Goal: Transaction & Acquisition: Purchase product/service

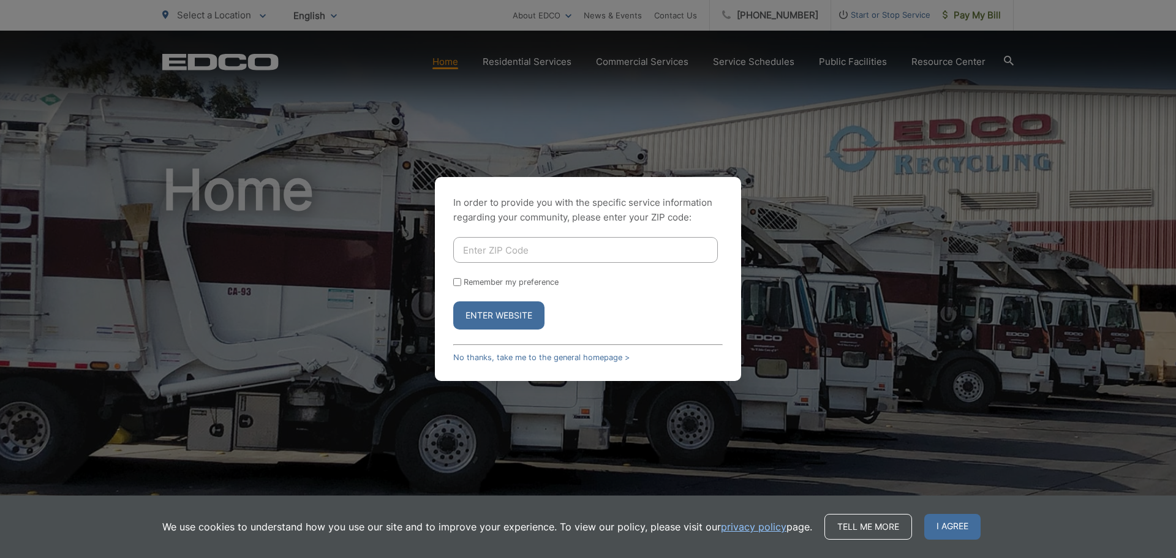
click at [576, 247] on input "Enter ZIP Code" at bounding box center [585, 250] width 265 height 26
type input "92128"
click at [506, 312] on button "Enter Website" at bounding box center [498, 315] width 91 height 28
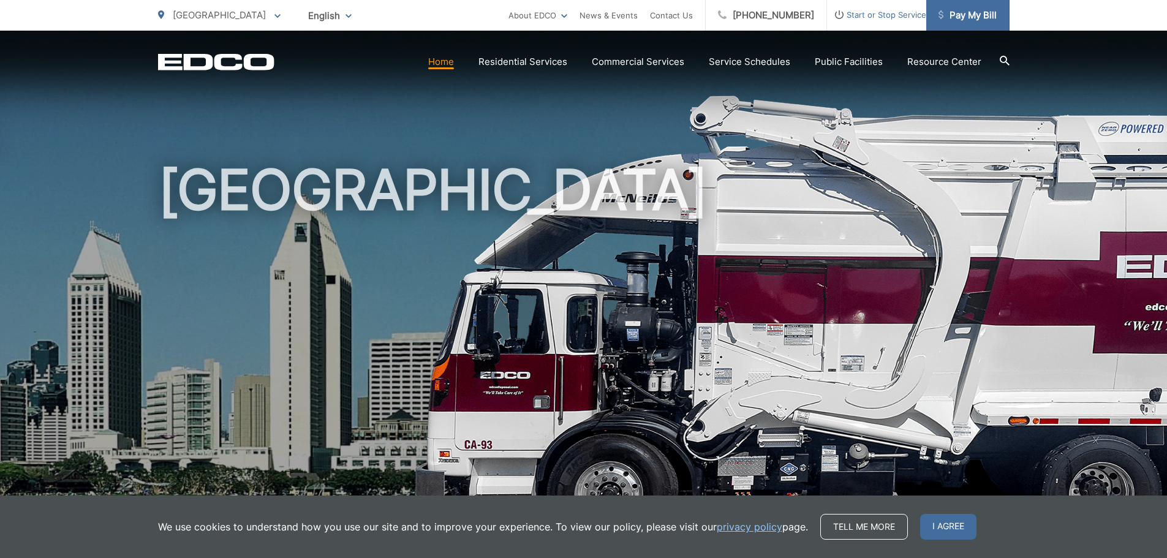
click at [983, 21] on span "Pay My Bill" at bounding box center [967, 15] width 58 height 15
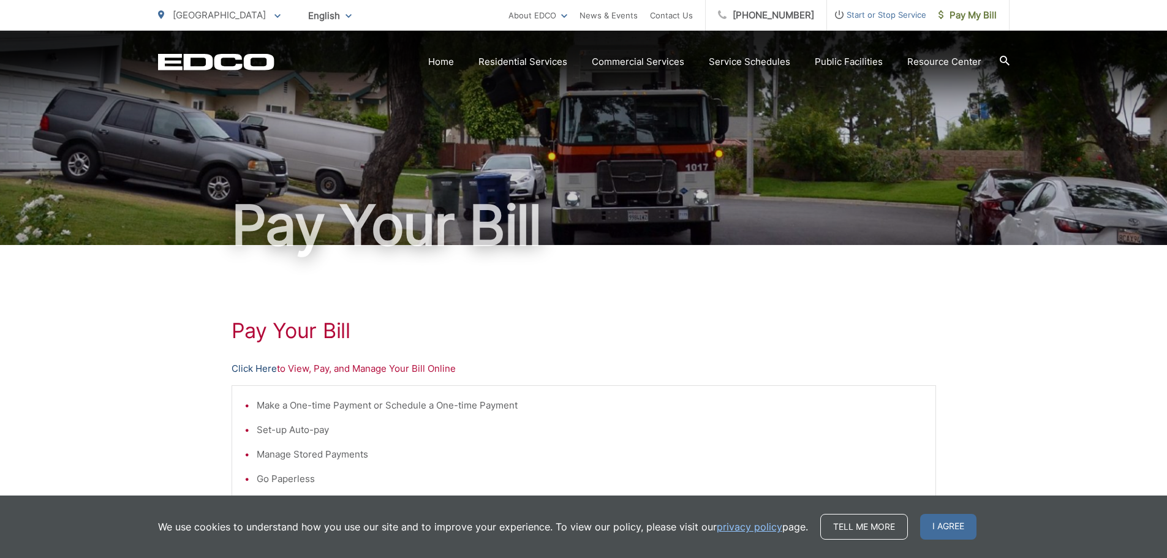
click at [269, 372] on link "Click Here" at bounding box center [253, 368] width 45 height 15
click at [243, 375] on link "Click Here" at bounding box center [253, 368] width 45 height 15
